Goal: Find specific page/section: Find specific page/section

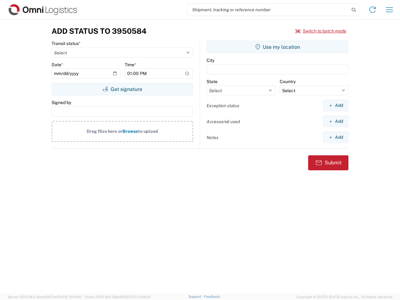
click at [269, 10] on input "search" at bounding box center [269, 10] width 162 height 12
click at [354, 10] on icon at bounding box center [354, 10] width 9 height 9
click at [373, 10] on icon at bounding box center [373, 10] width 10 height 10
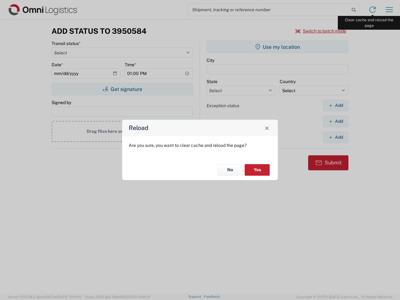
click at [390, 10] on div "Reload Are you sure, you want to clear cache and reload the page? No Yes" at bounding box center [200, 150] width 400 height 300
click at [321, 31] on div "Reload Are you sure, you want to clear cache and reload the page? No Yes" at bounding box center [200, 150] width 400 height 300
click at [122, 89] on div "Reload Are you sure, you want to clear cache and reload the page? No Yes" at bounding box center [200, 150] width 400 height 300
click at [278, 47] on div "Reload Are you sure, you want to clear cache and reload the page? No Yes" at bounding box center [200, 150] width 400 height 300
click at [336, 105] on div "Reload Are you sure, you want to clear cache and reload the page? No Yes" at bounding box center [200, 150] width 400 height 300
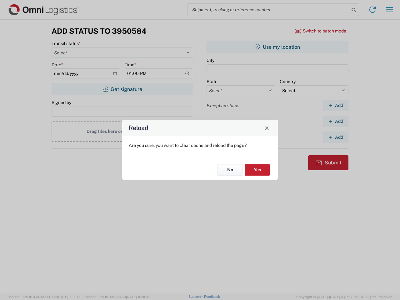
click at [336, 121] on div "Reload Are you sure, you want to clear cache and reload the page? No Yes" at bounding box center [200, 150] width 400 height 300
click at [336, 137] on div "Reload Are you sure, you want to clear cache and reload the page? No Yes" at bounding box center [200, 150] width 400 height 300
